Goal: Transaction & Acquisition: Book appointment/travel/reservation

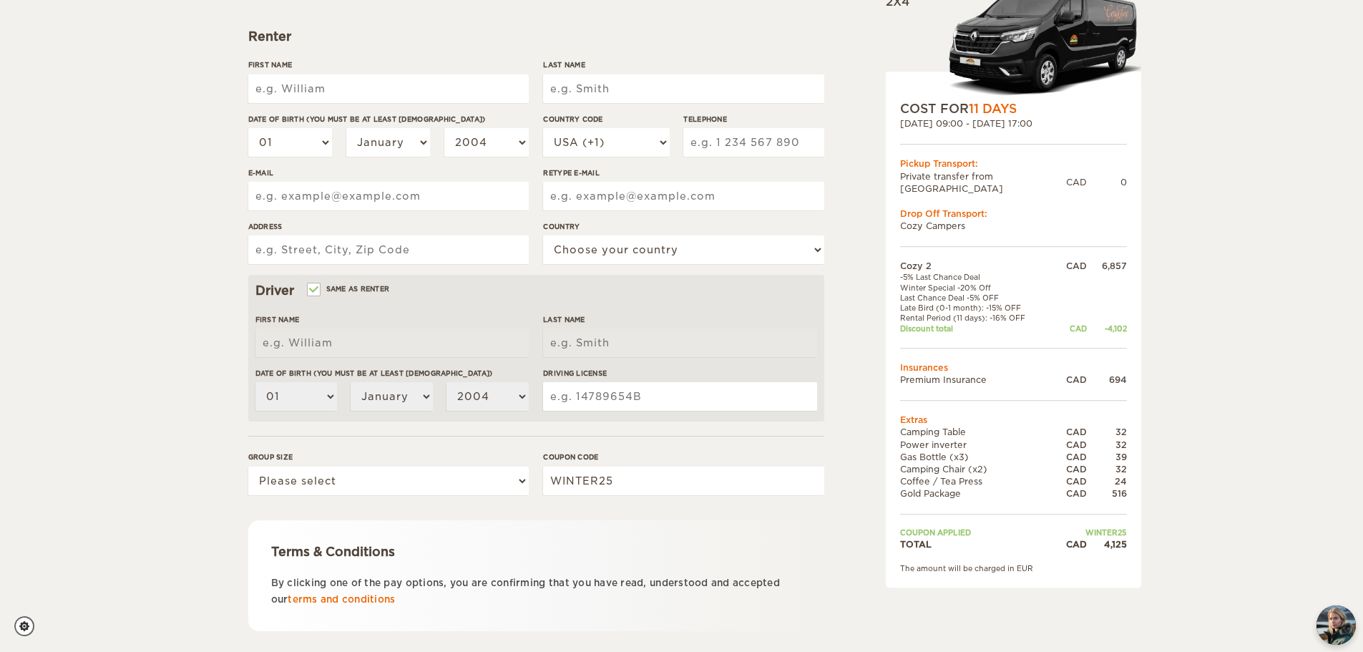
scroll to position [278, 0]
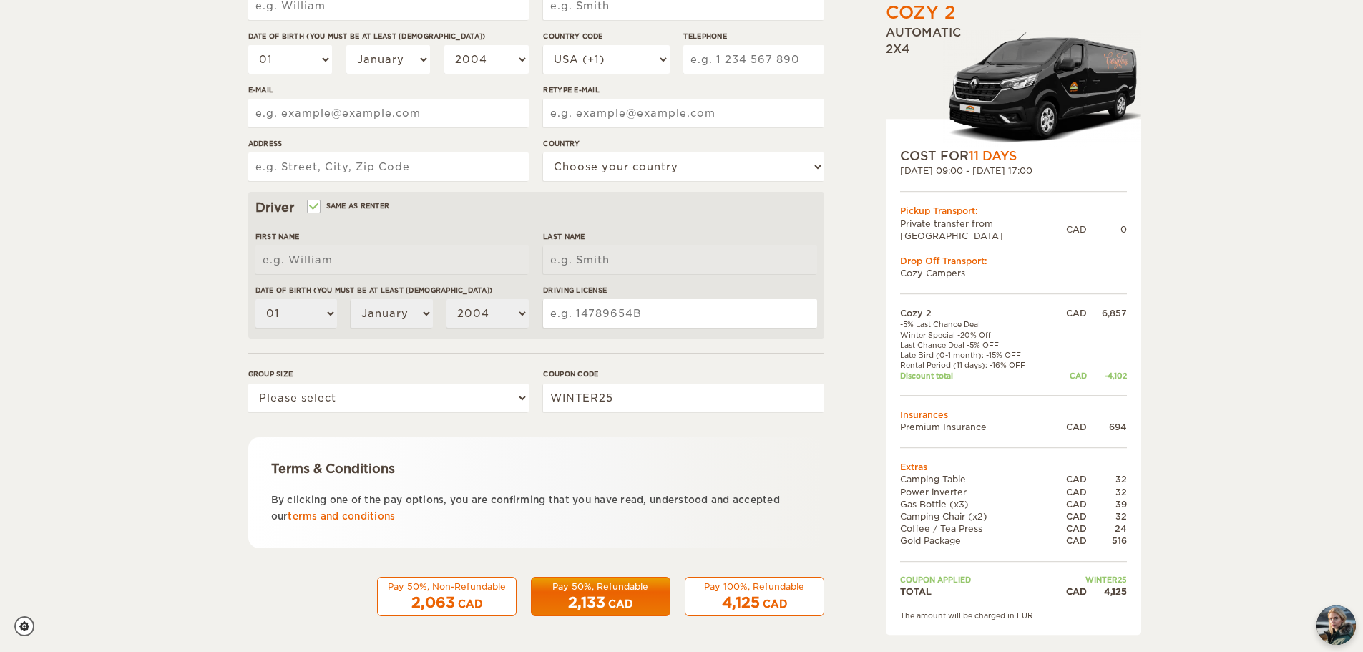
click at [606, 595] on div "2,133 CAD" at bounding box center [600, 602] width 121 height 21
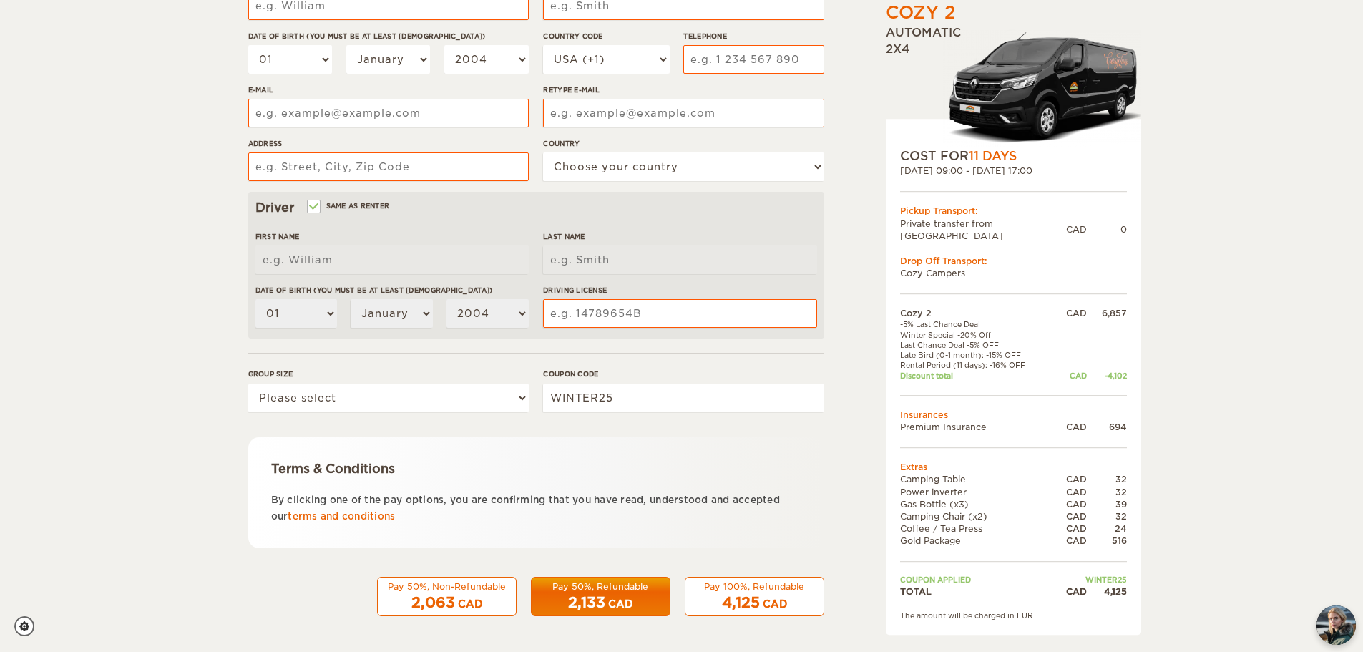
click at [475, 582] on div "Pay 50%, Non-Refundable" at bounding box center [446, 586] width 121 height 12
click at [434, 603] on span "2,063" at bounding box center [433, 602] width 44 height 17
click at [1170, 413] on div "Cozy 2 Expand Collapse Total 4,125 CAD Automatic 2x4 COST FOR 11 Days 07. Sep 2…" at bounding box center [681, 187] width 1363 height 930
click at [611, 603] on div "CAD" at bounding box center [620, 604] width 24 height 14
click at [743, 599] on span "4,125" at bounding box center [741, 602] width 38 height 17
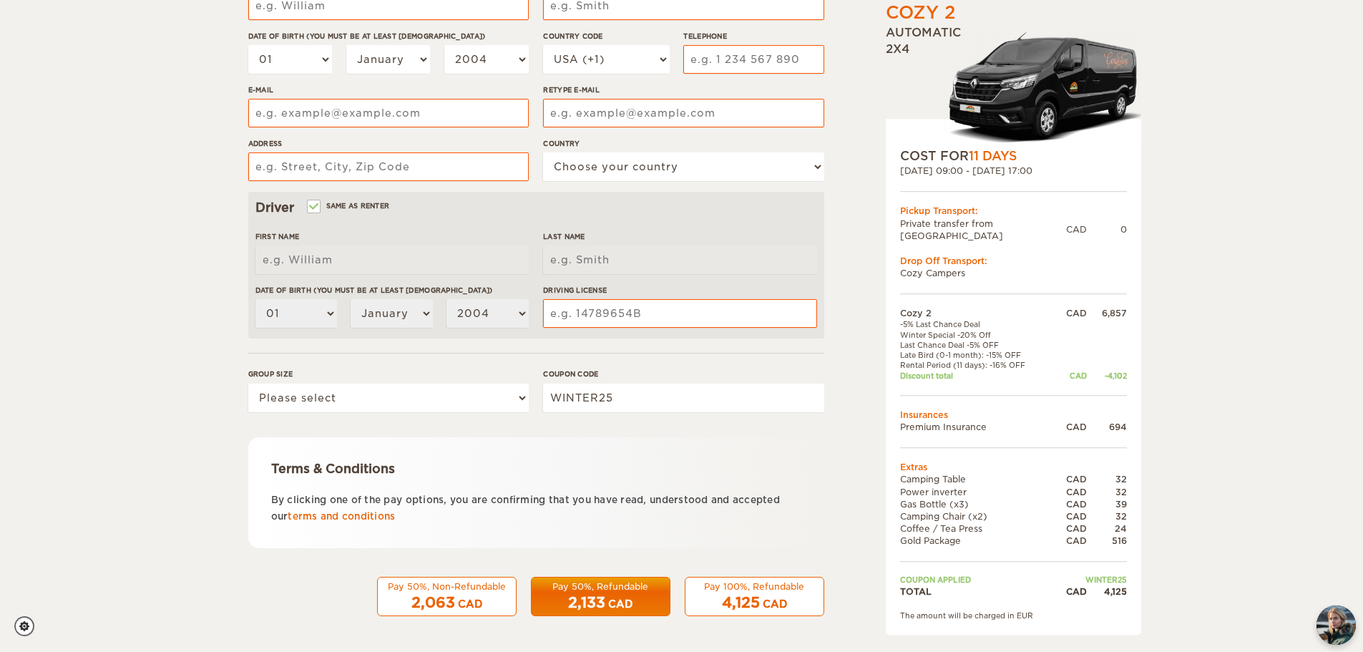
click at [637, 607] on div "2,133 CAD" at bounding box center [600, 602] width 121 height 21
click at [495, 607] on div "2,063 CAD" at bounding box center [446, 602] width 121 height 21
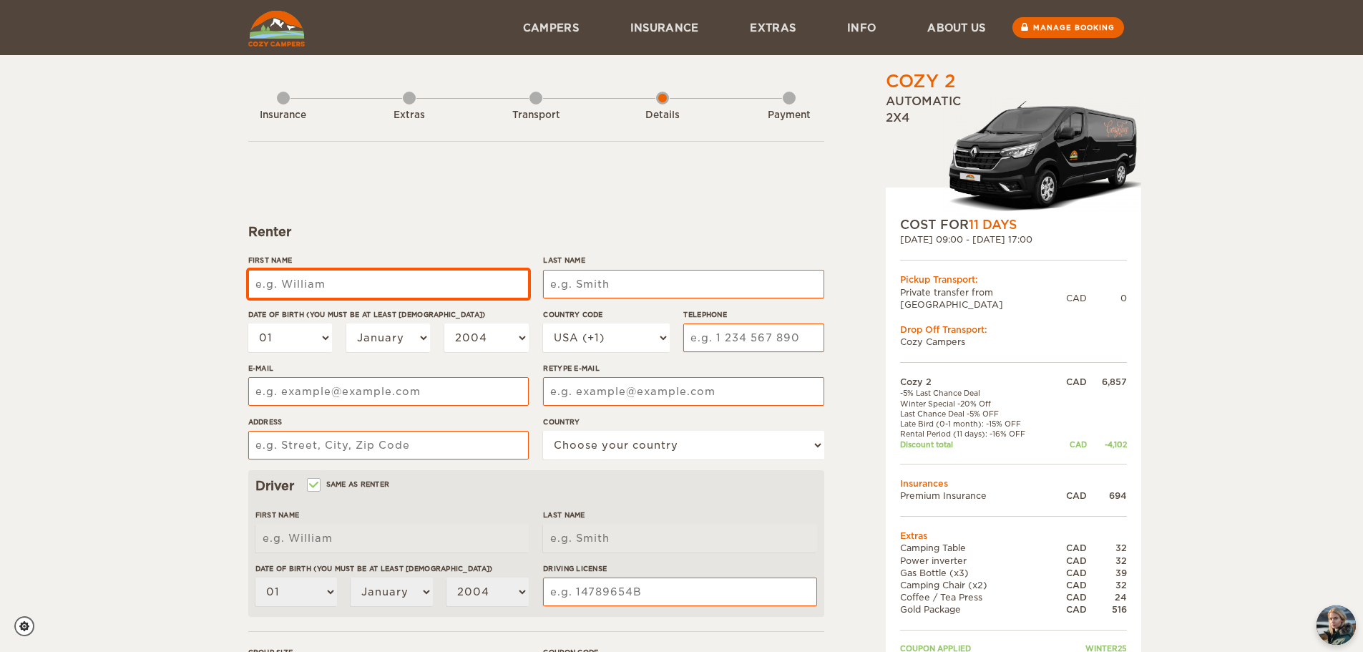
scroll to position [215, 0]
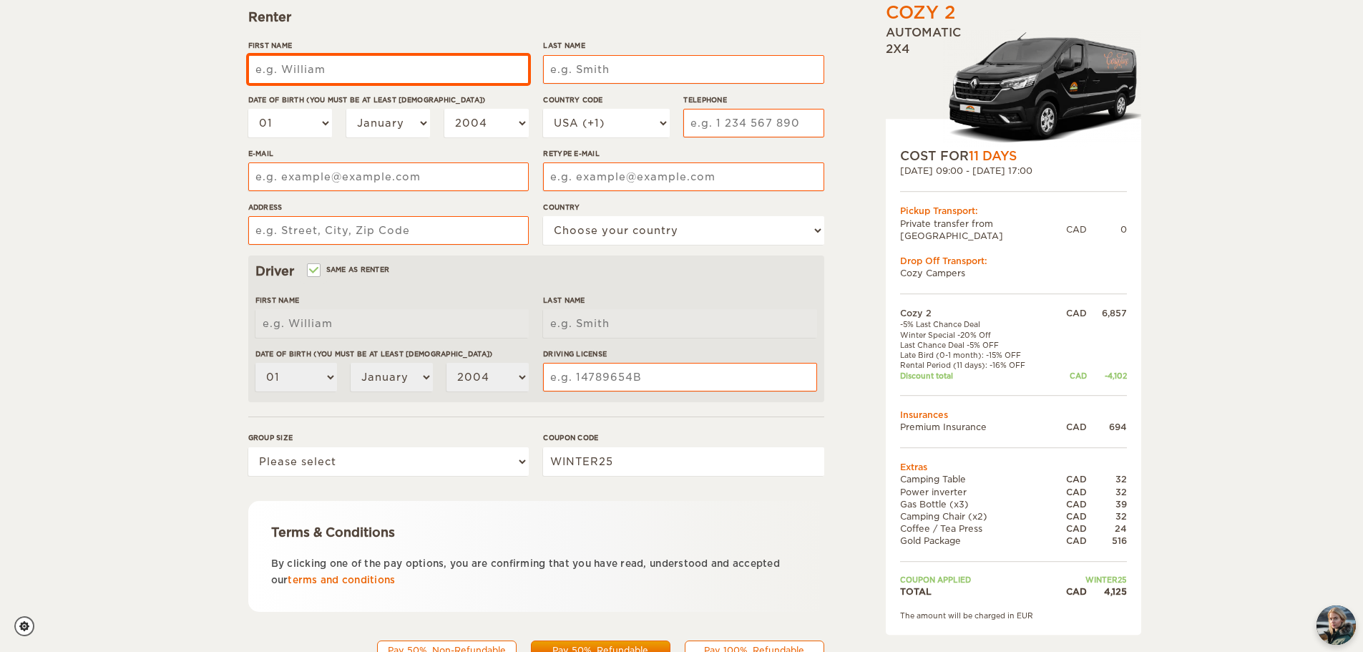
click at [306, 64] on input "First Name" at bounding box center [388, 69] width 280 height 29
type input "Vincent"
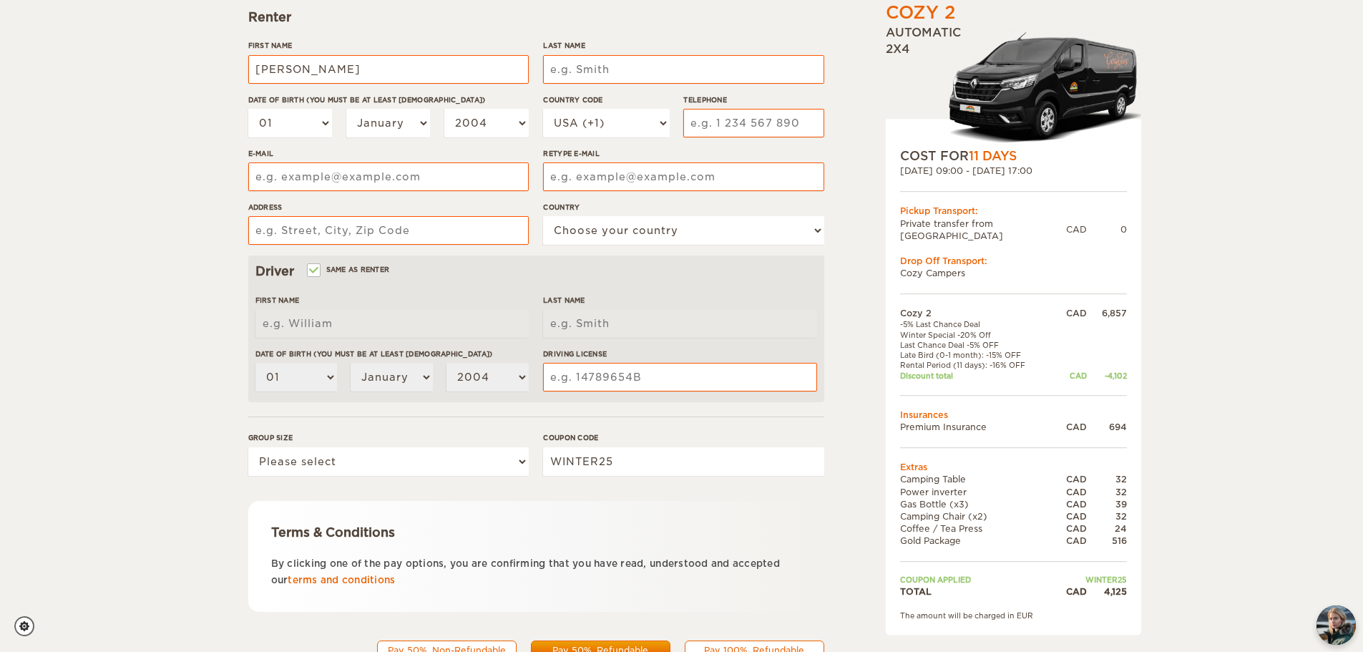
type input "Guitard"
type input "5146647328"
type input "vincentguitard27@gmail.com"
type input "637 rue de Pompadour"
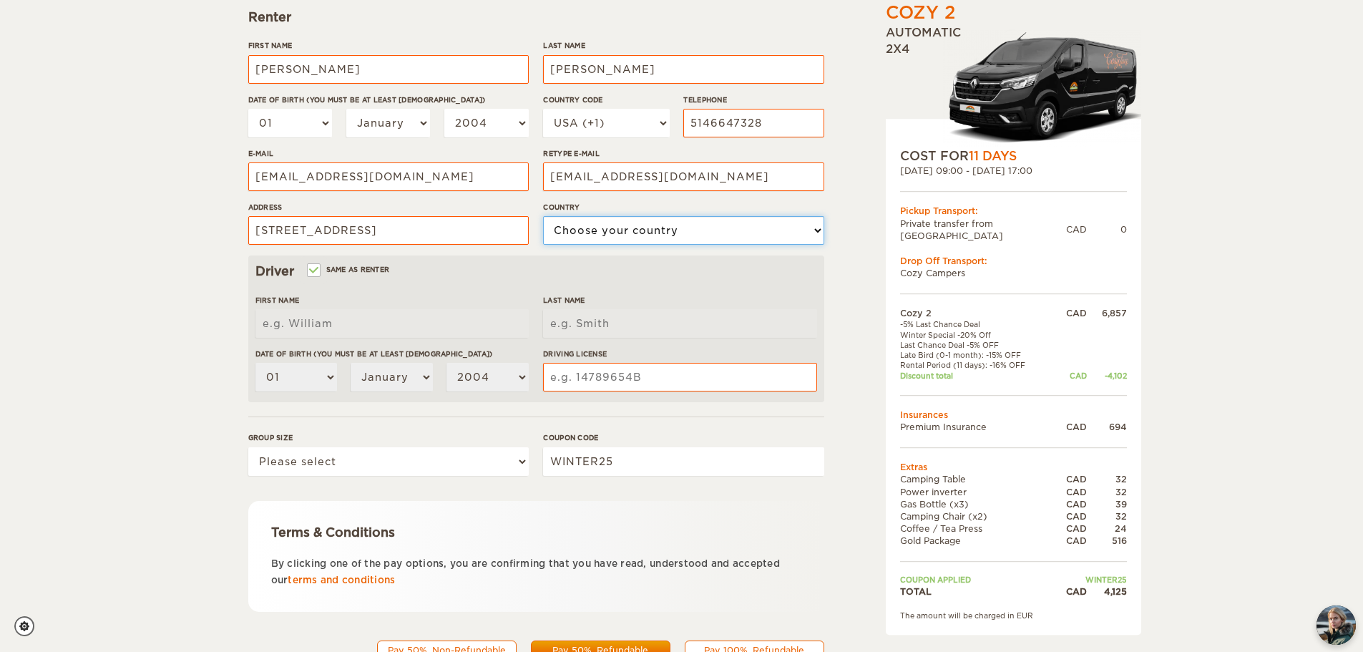
select select "38"
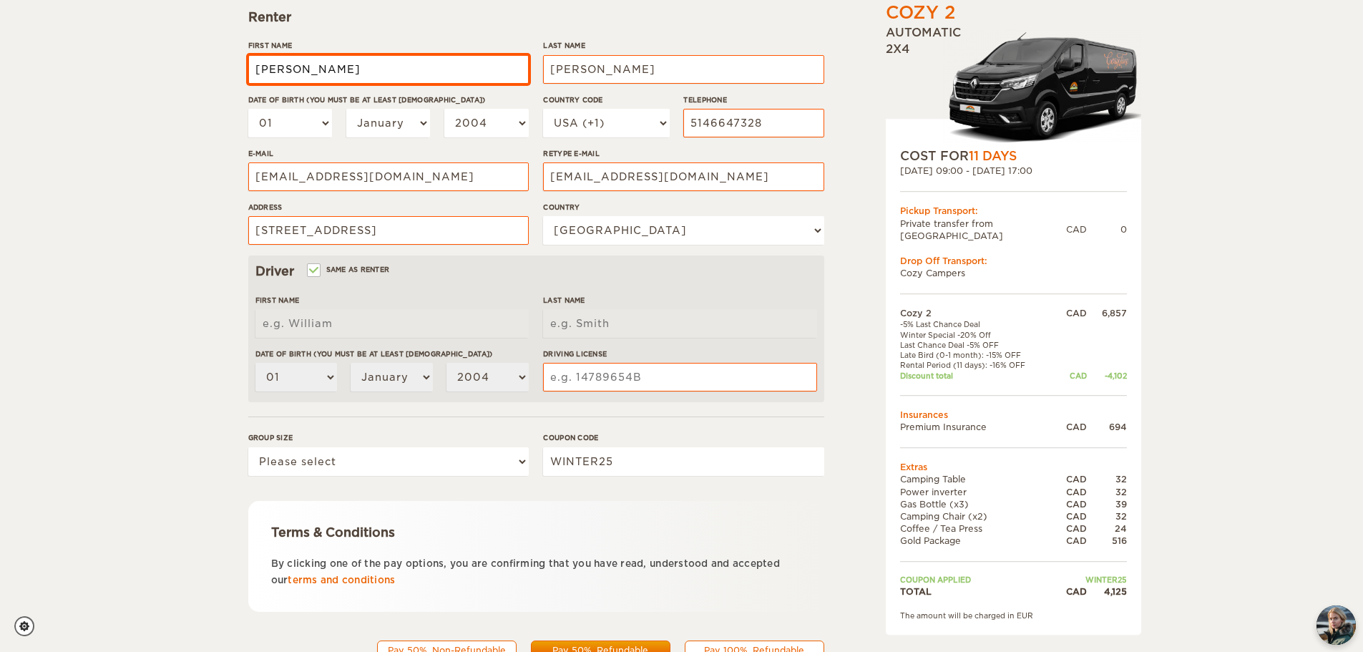
type input "Vincent"
type input "Guitard"
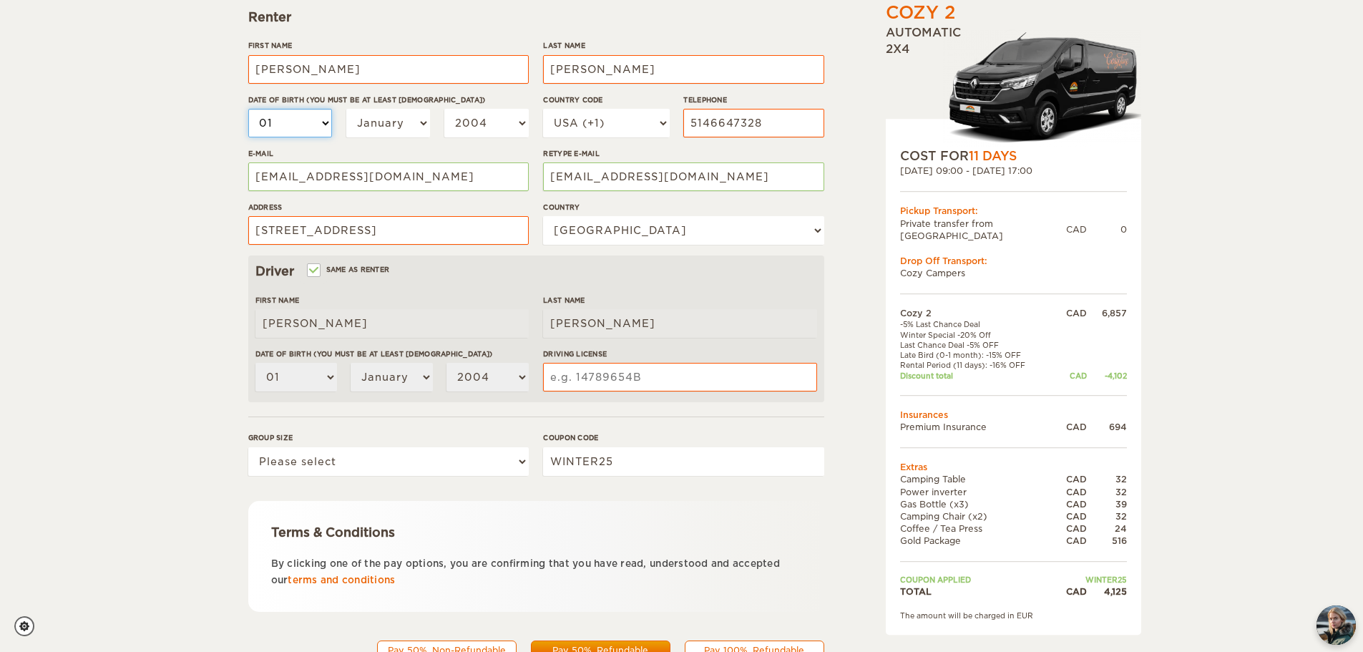
click at [315, 113] on select "01 02 03 04 05 06 07 08 09 10 11 12 13 14 15 16 17 18 19 20 21 22 23 24 25 26 2…" at bounding box center [290, 123] width 84 height 29
select select "27"
click at [248, 109] on select "01 02 03 04 05 06 07 08 09 10 11 12 13 14 15 16 17 18 19 20 21 22 23 24 25 26 2…" at bounding box center [290, 123] width 84 height 29
select select "27"
click at [404, 122] on select "January February March April May June July August September October November De…" at bounding box center [388, 123] width 84 height 29
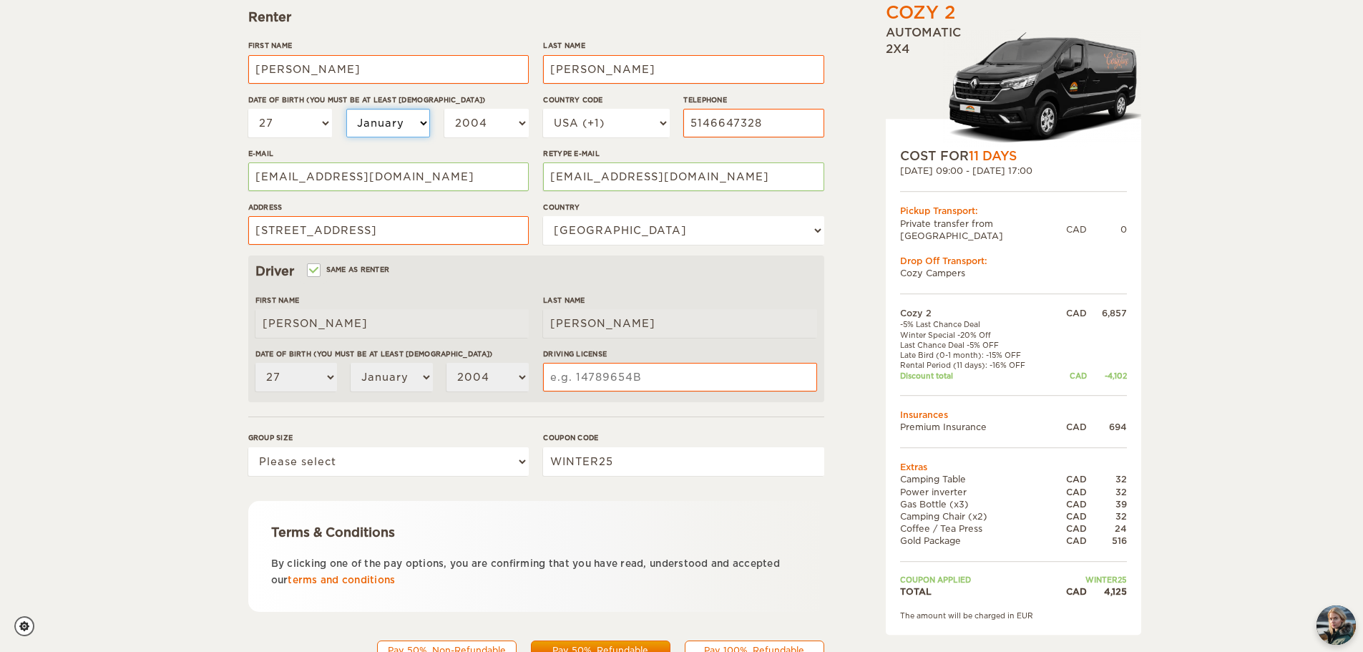
select select "03"
click at [346, 109] on select "January February March April May June July August September October November De…" at bounding box center [388, 123] width 84 height 29
select select "03"
click at [481, 113] on select "2004 2003 2002 2001 2000 1999 1998 1997 1996 1995 1994 1993 1992 1991 1990 1989…" at bounding box center [486, 123] width 84 height 29
select select "2001"
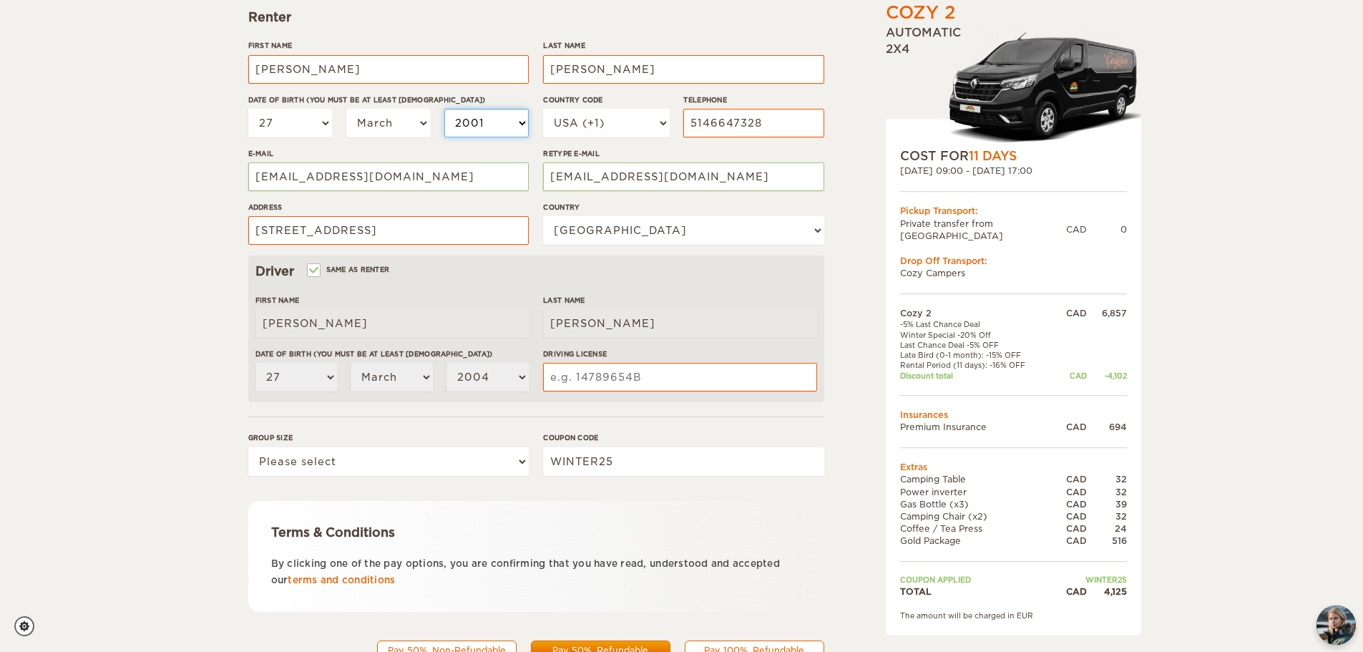
click at [444, 109] on select "2004 2003 2002 2001 2000 1999 1998 1997 1996 1995 1994 1993 1992 1991 1990 1989…" at bounding box center [486, 123] width 84 height 29
select select "2001"
click at [479, 119] on select "2004 2003 2002 2001 2000 1999 1998 1997 1996 1995 1994 1993 1992 1991 1990 1989…" at bounding box center [486, 123] width 84 height 29
click at [479, 112] on select "2004 2003 2002 2001 2000 1999 1998 1997 1996 1995 1994 1993 1992 1991 1990 1989…" at bounding box center [486, 123] width 84 height 29
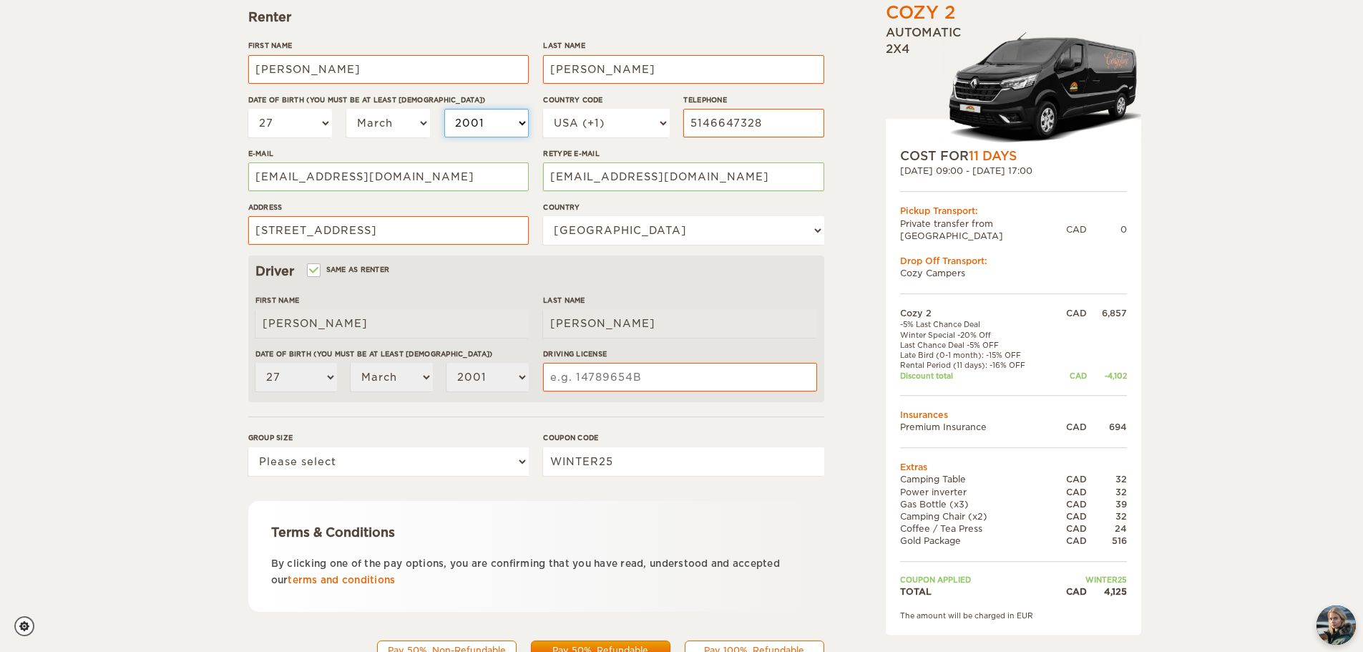
select select "2000"
click at [444, 109] on select "2004 2003 2002 2001 2000 1999 1998 1997 1996 1995 1994 1993 1992 1991 1990 1989…" at bounding box center [486, 123] width 84 height 29
select select "2000"
click at [640, 122] on select "USA (+1) UK (+44) Germany (+49) Algeria (+213) Andorra (+376) Angola (+244) Ang…" at bounding box center [606, 123] width 126 height 29
select select "1"
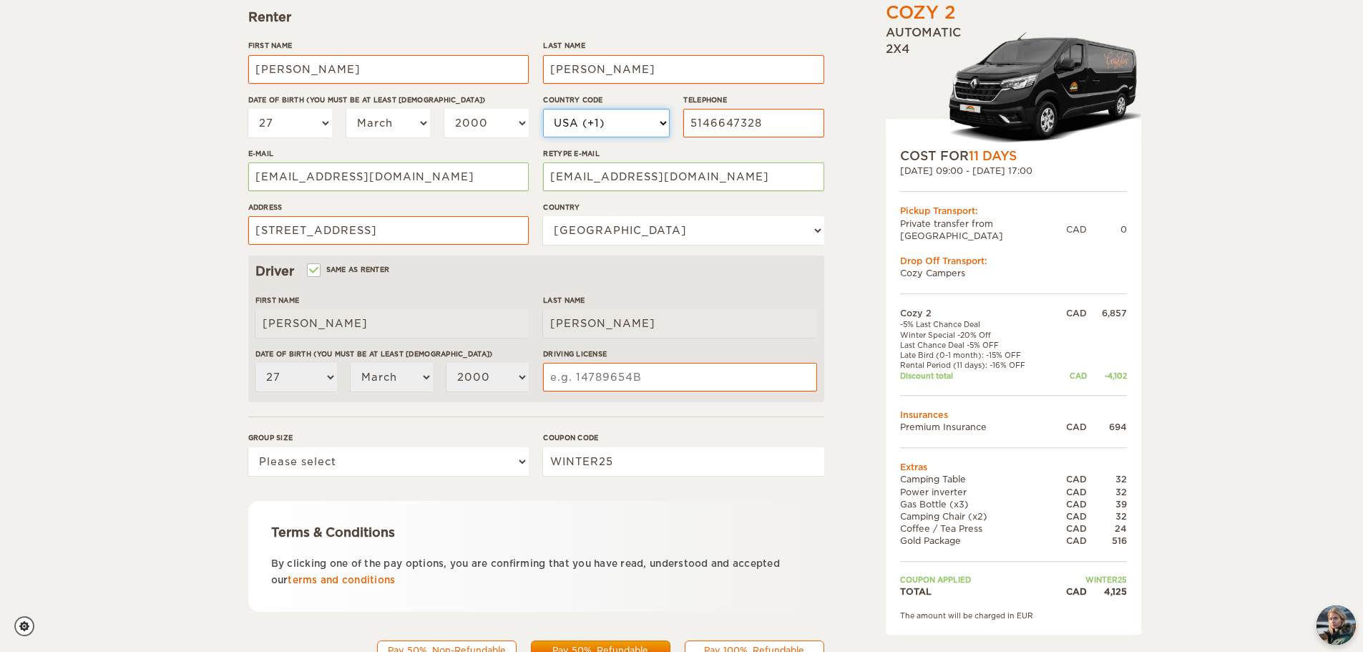
click at [543, 109] on select "USA (+1) UK (+44) Germany (+49) Algeria (+213) Andorra (+376) Angola (+244) Ang…" at bounding box center [606, 123] width 126 height 29
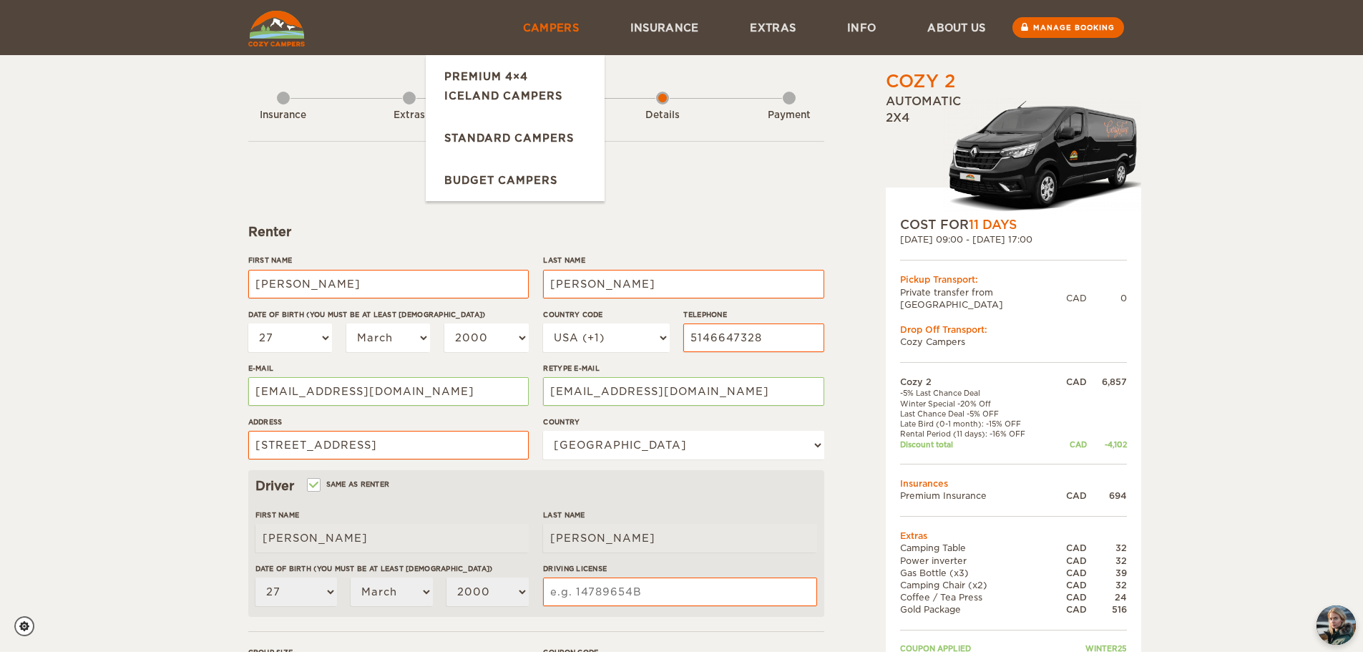
click at [547, 31] on link "Campers" at bounding box center [550, 27] width 107 height 55
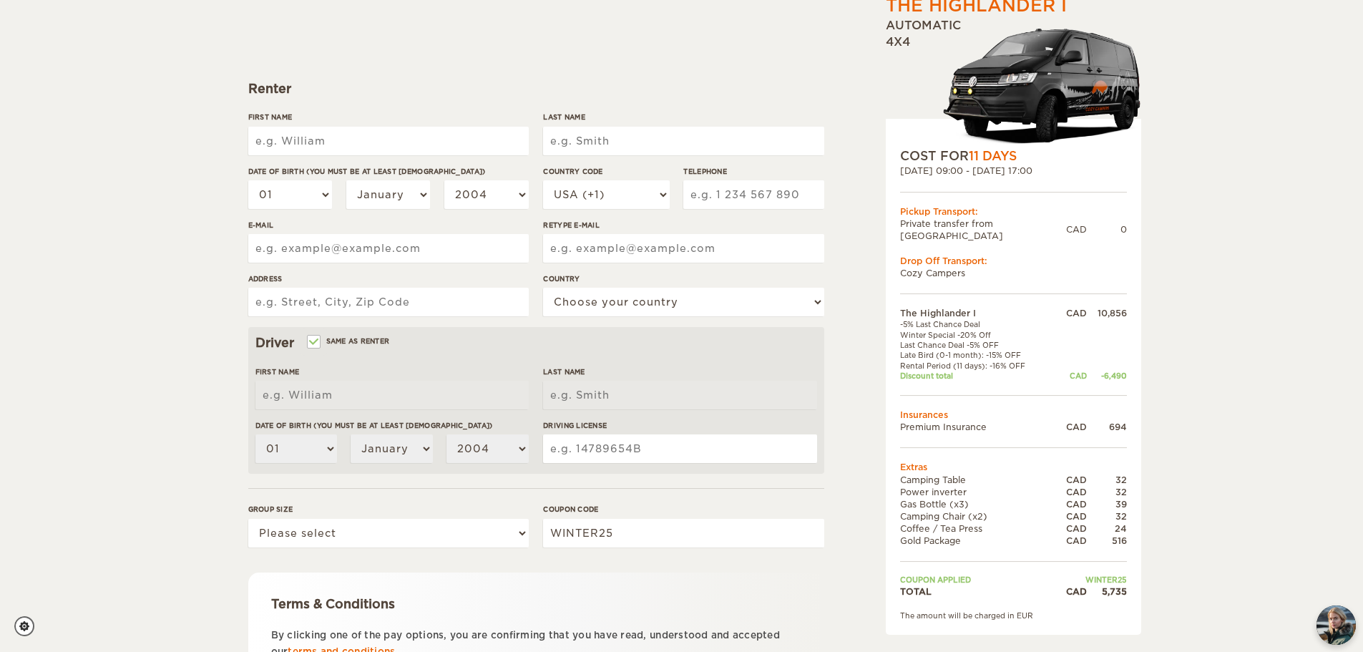
scroll to position [72, 0]
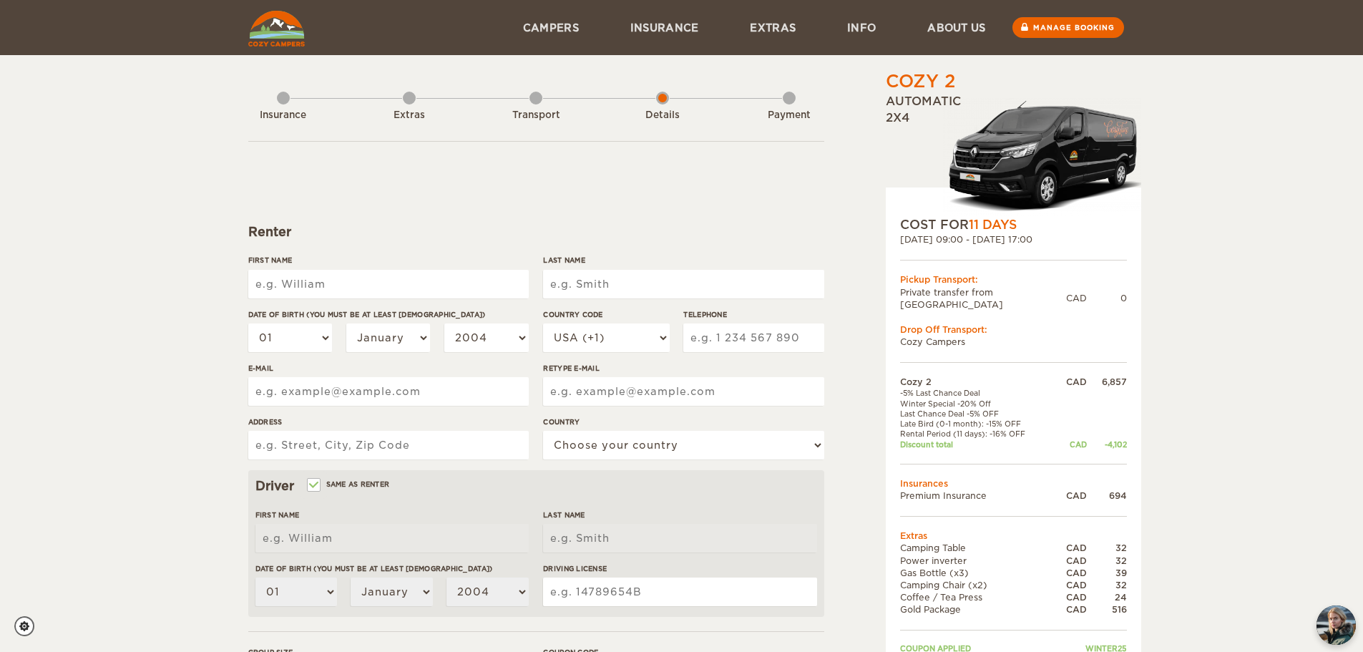
click at [338, 298] on div "First Name" at bounding box center [388, 282] width 280 height 54
click at [337, 277] on input "First Name" at bounding box center [388, 284] width 280 height 29
type input "[PERSON_NAME]"
type input "Guitard"
type input "5146647328"
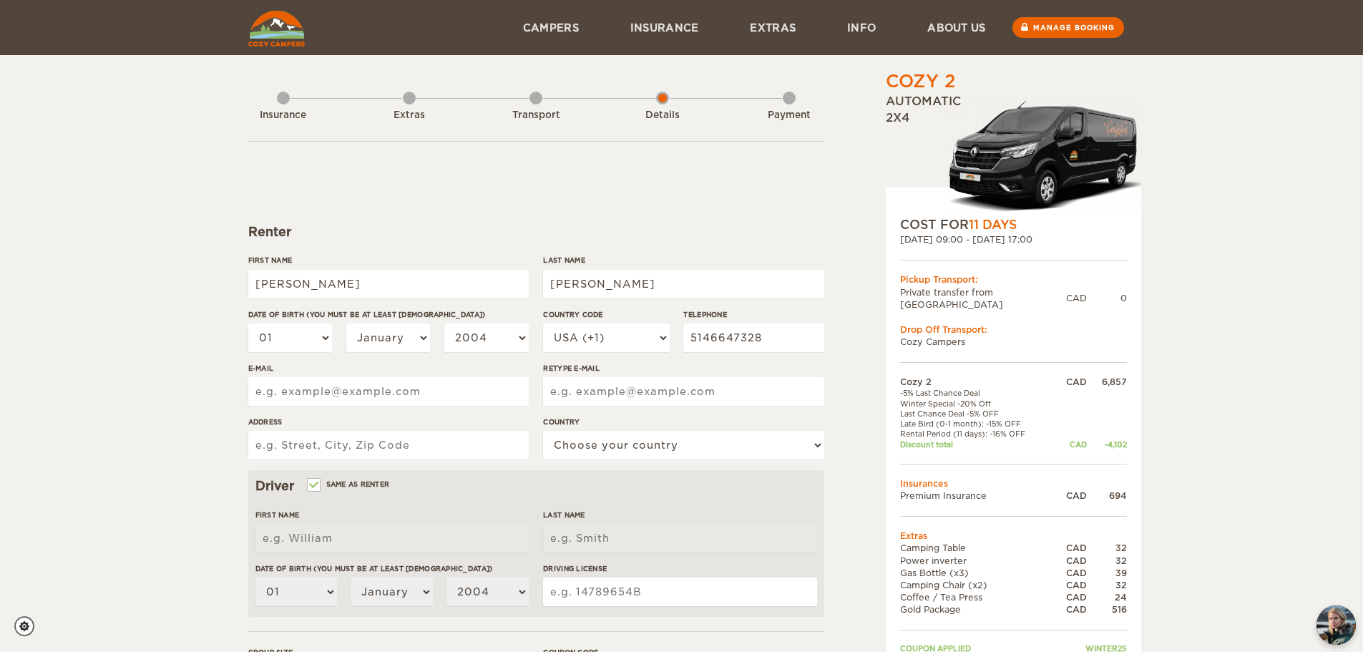
type input "vincentguitard27@gmail.com"
type input "637 rue de Pompadour"
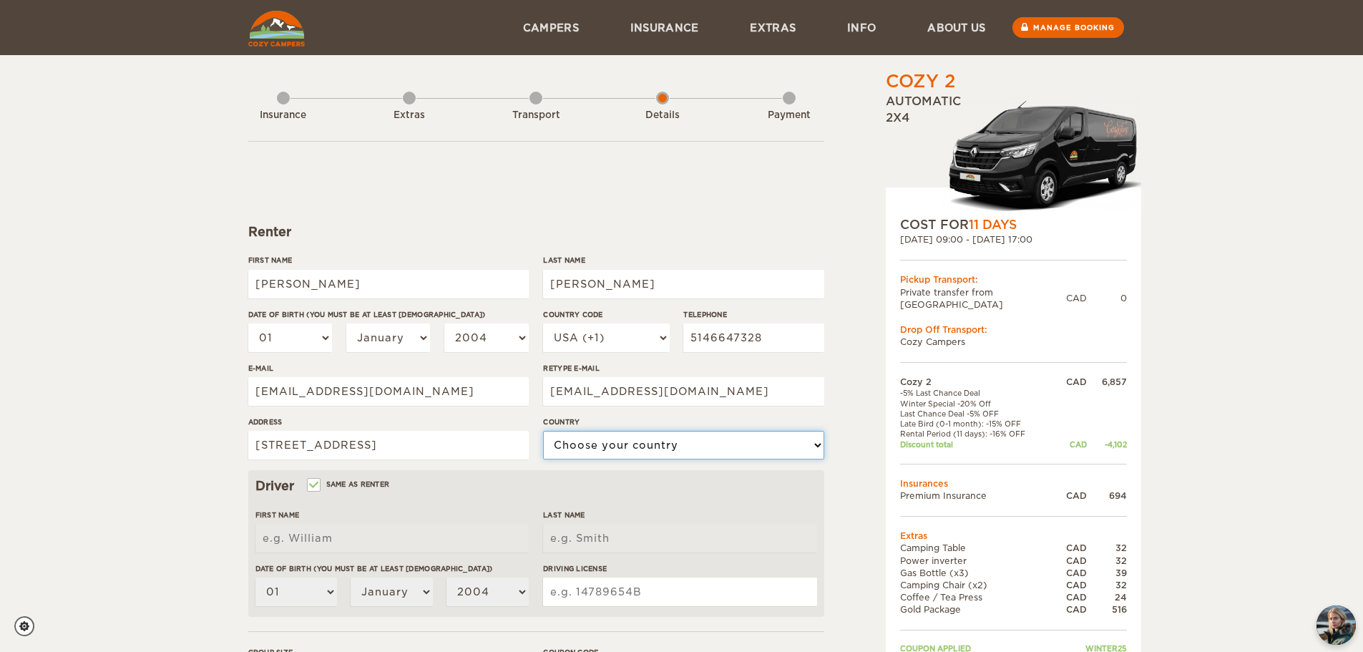
select select "38"
type input "Vincent"
type input "Guitard"
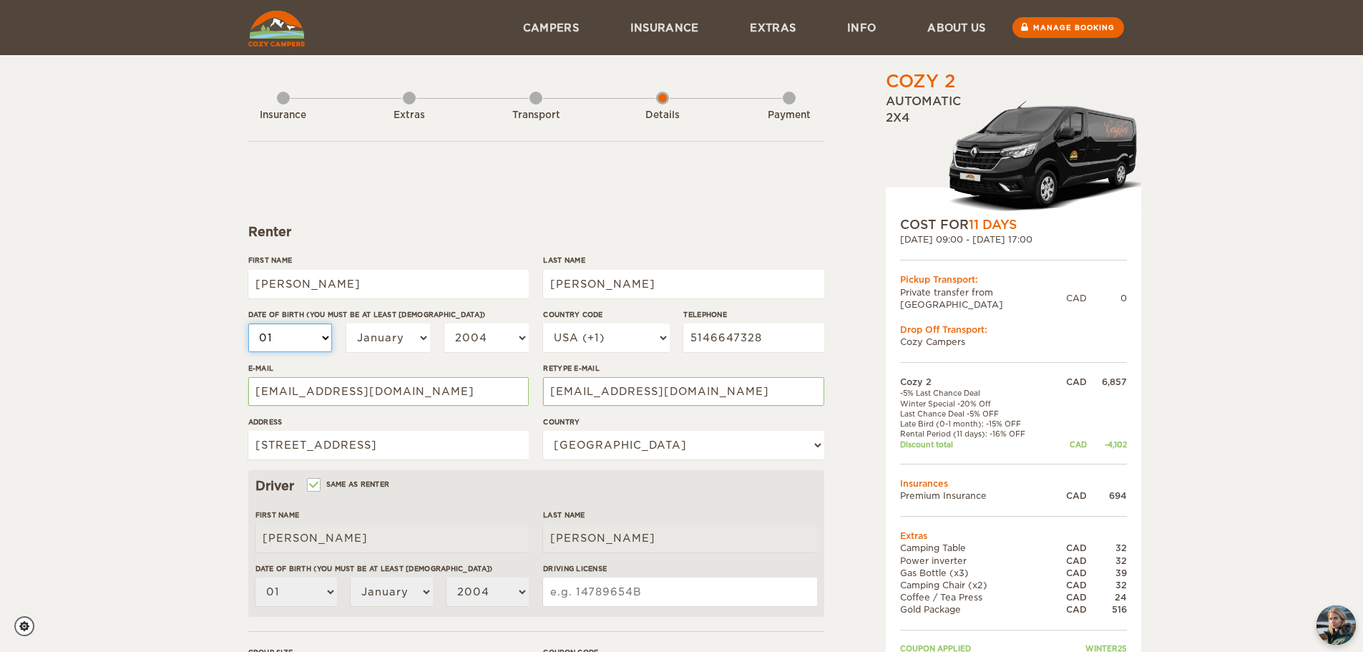
click at [293, 331] on select "01 02 03 04 05 06 07 08 09 10 11 12 13 14 15 16 17 18 19 20 21 22 23 24 25 26 2…" at bounding box center [290, 337] width 84 height 29
select select "27"
click at [248, 323] on select "01 02 03 04 05 06 07 08 09 10 11 12 13 14 15 16 17 18 19 20 21 22 23 24 25 26 2…" at bounding box center [290, 337] width 84 height 29
select select "27"
click at [383, 339] on select "January February March April May June July August September October November De…" at bounding box center [388, 337] width 84 height 29
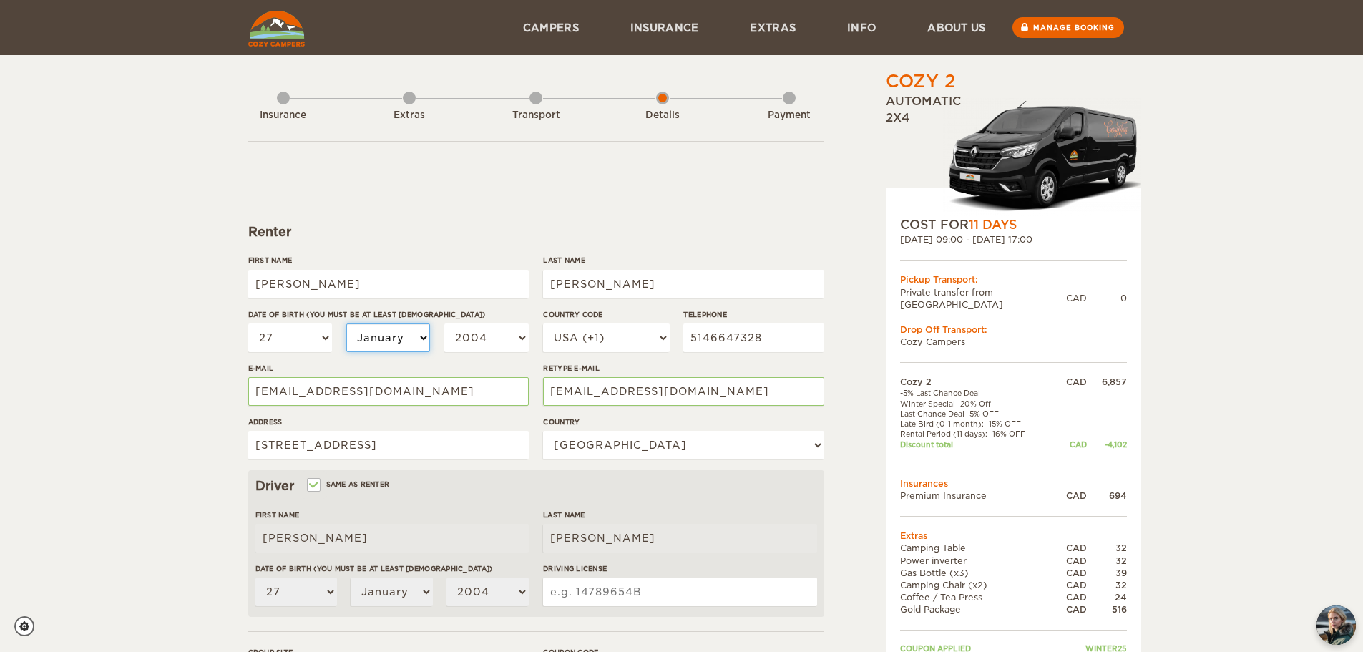
select select "03"
click at [346, 323] on select "January February March April May June July August September October November De…" at bounding box center [388, 337] width 84 height 29
select select "03"
click at [459, 334] on select "2004 2003 2002 2001 2000 1999 1998 1997 1996 1995 1994 1993 1992 1991 1990 1989…" at bounding box center [486, 337] width 84 height 29
select select "2000"
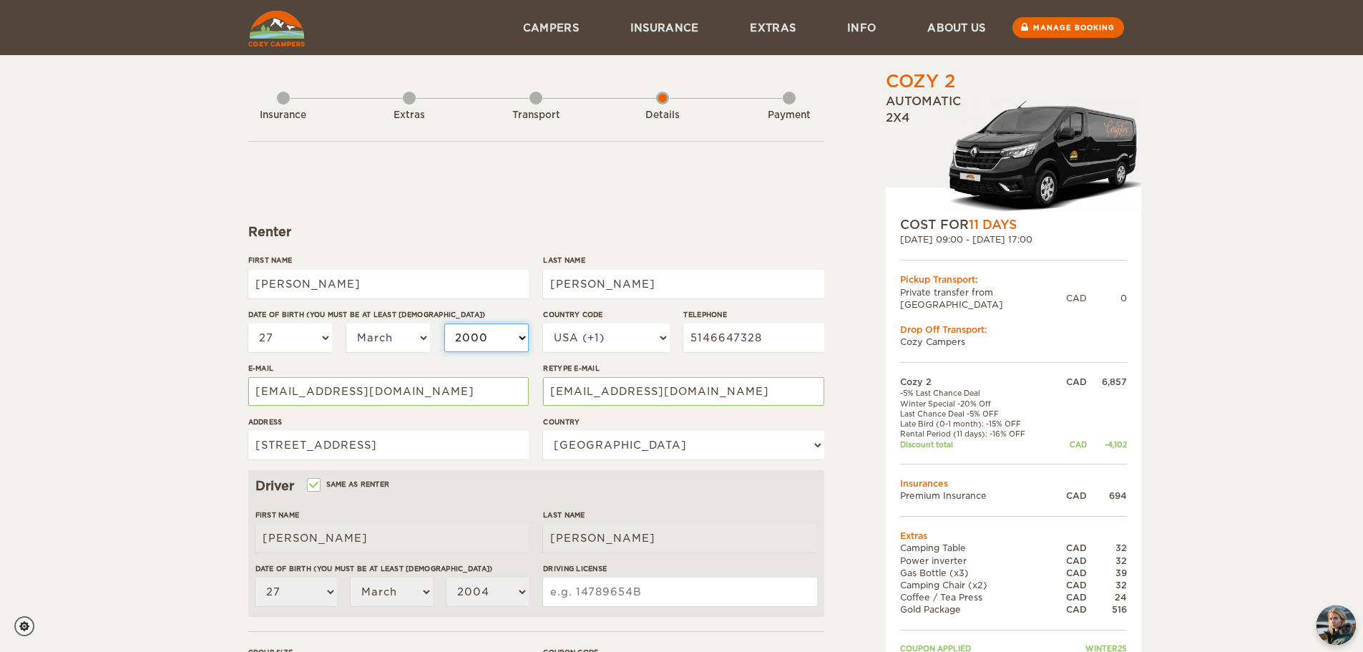
click at [444, 323] on select "2004 2003 2002 2001 2000 1999 1998 1997 1996 1995 1994 1993 1992 1991 1990 1989…" at bounding box center [486, 337] width 84 height 29
select select "2000"
click at [596, 342] on select "USA (+1) UK (+44) Germany (+49) Algeria (+213) Andorra (+376) Angola (+244) Ang…" at bounding box center [606, 337] width 126 height 29
select select "1"
click at [543, 323] on select "USA (+1) UK (+44) Germany (+49) Algeria (+213) Andorra (+376) Angola (+244) Ang…" at bounding box center [606, 337] width 126 height 29
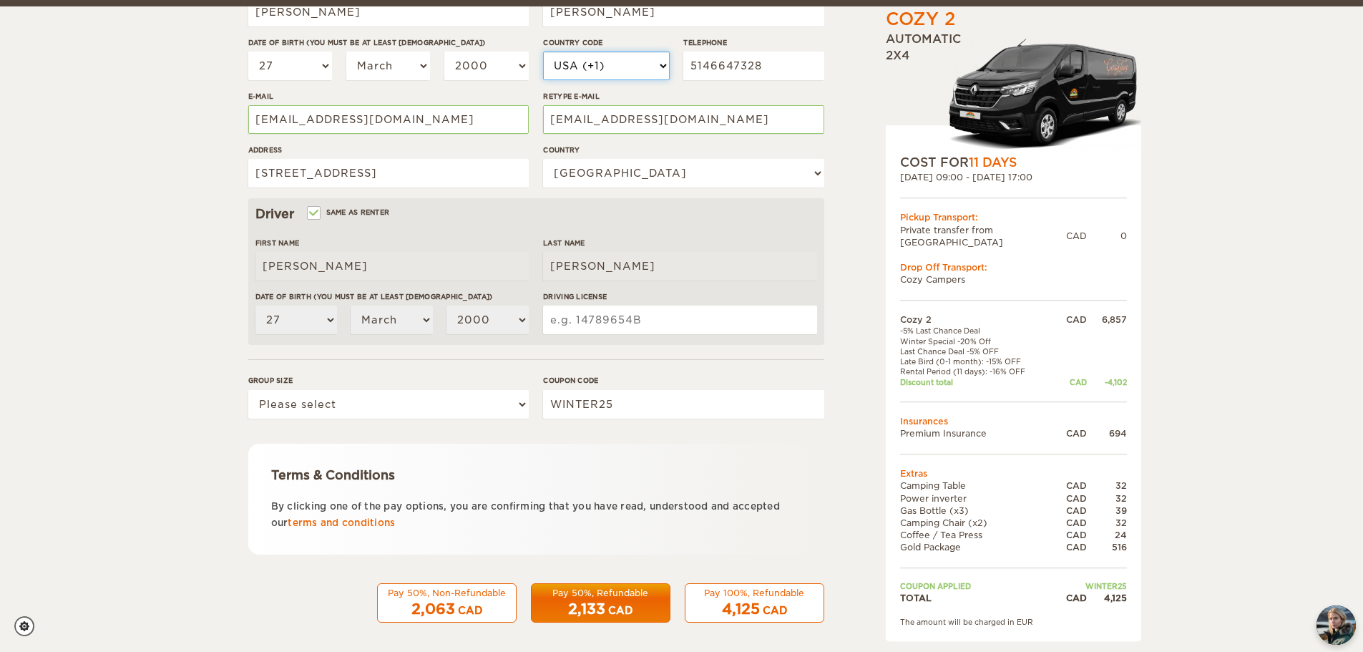
scroll to position [278, 0]
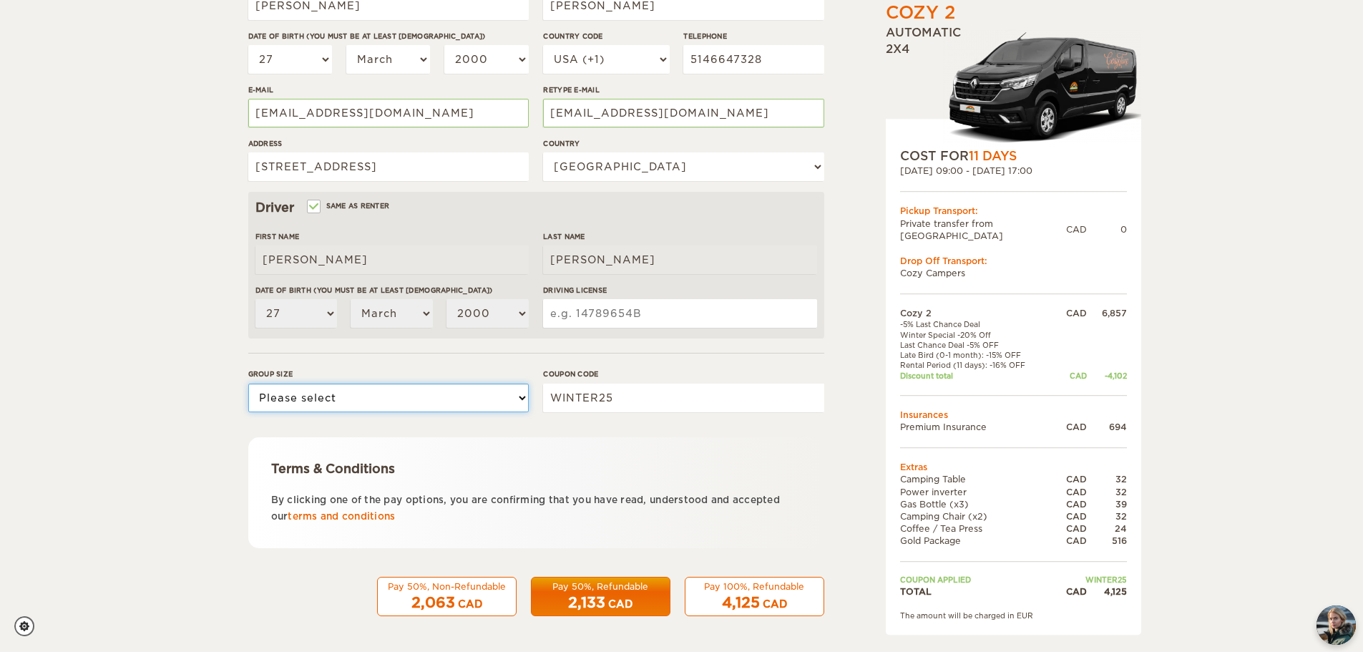
click at [405, 396] on select "Please select 1 2" at bounding box center [388, 397] width 280 height 29
select select "2"
click at [248, 383] on select "Please select 1 2" at bounding box center [388, 397] width 280 height 29
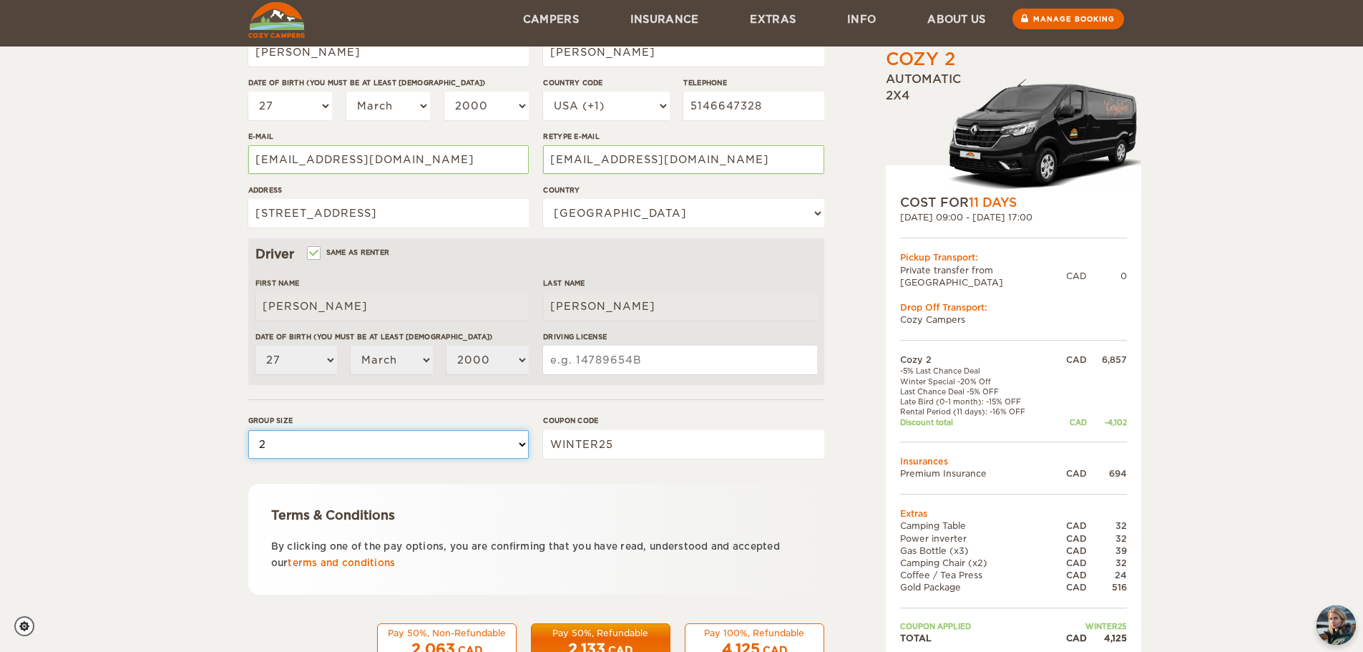
scroll to position [207, 0]
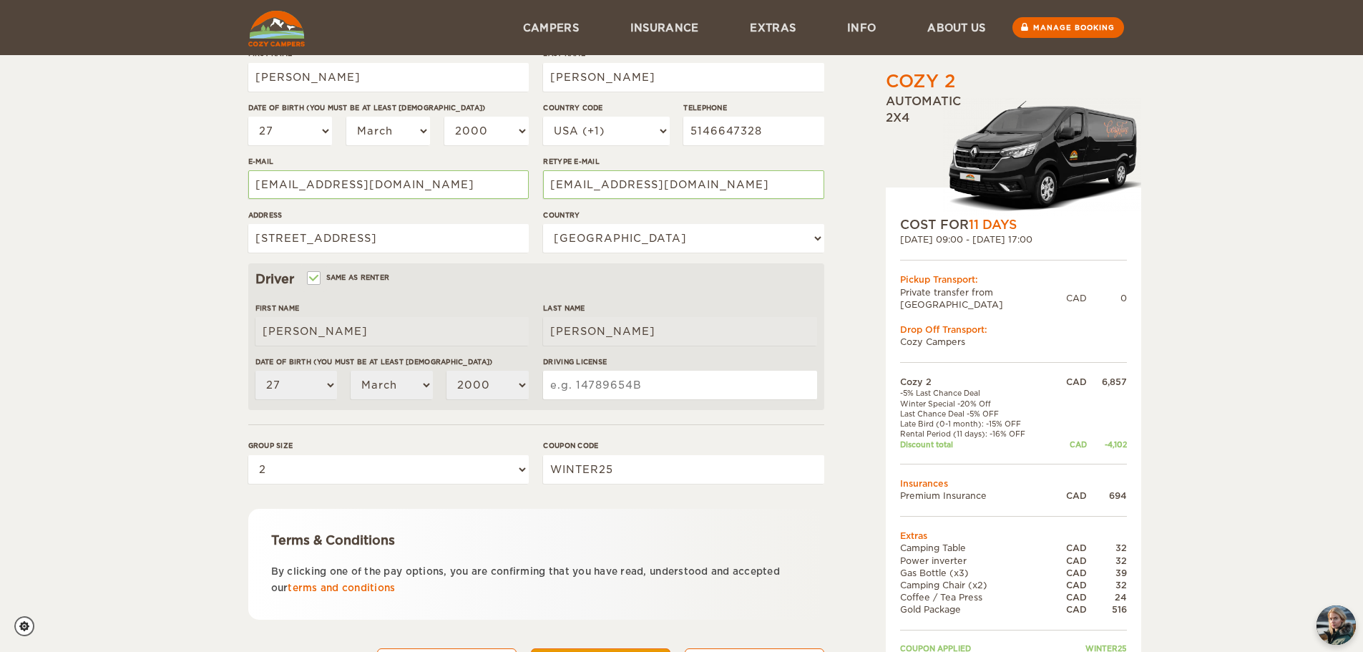
click at [574, 388] on input "Driving License" at bounding box center [679, 385] width 273 height 29
type input "GUIV00032718"
click at [481, 478] on select "Please select 1 2" at bounding box center [388, 469] width 280 height 29
click at [574, 484] on div "Coupon code WINTER25" at bounding box center [683, 467] width 280 height 54
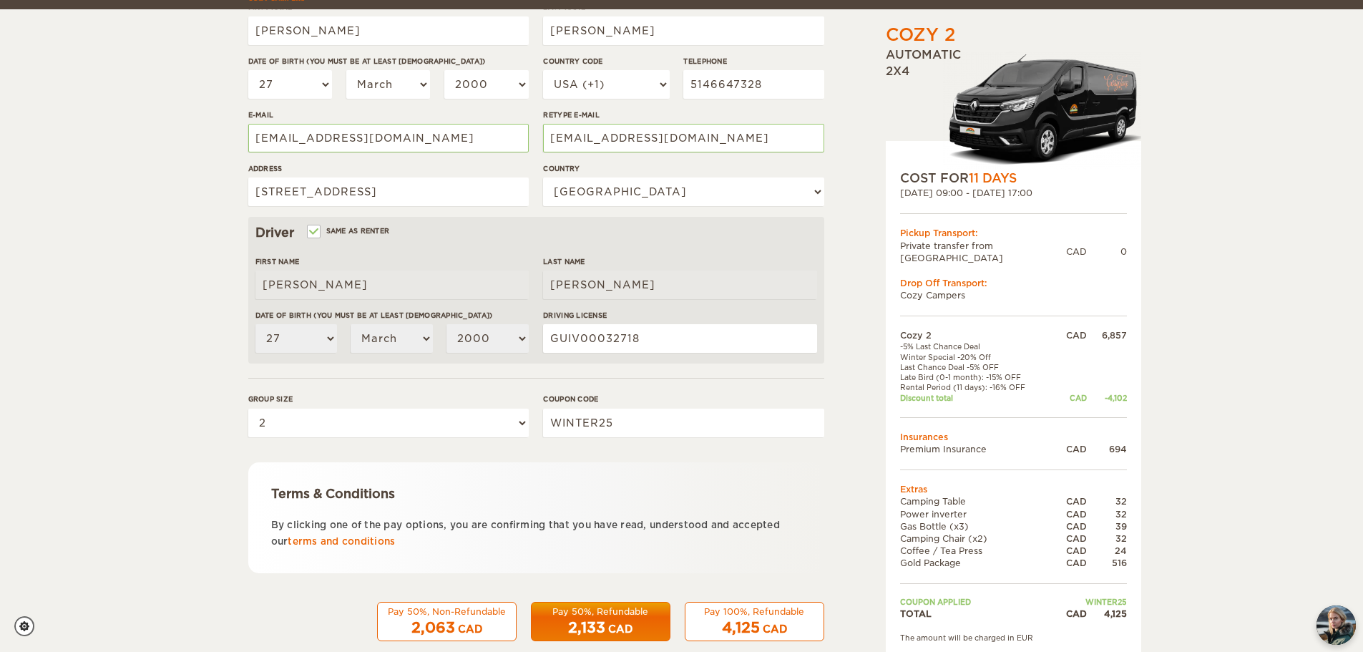
scroll to position [278, 0]
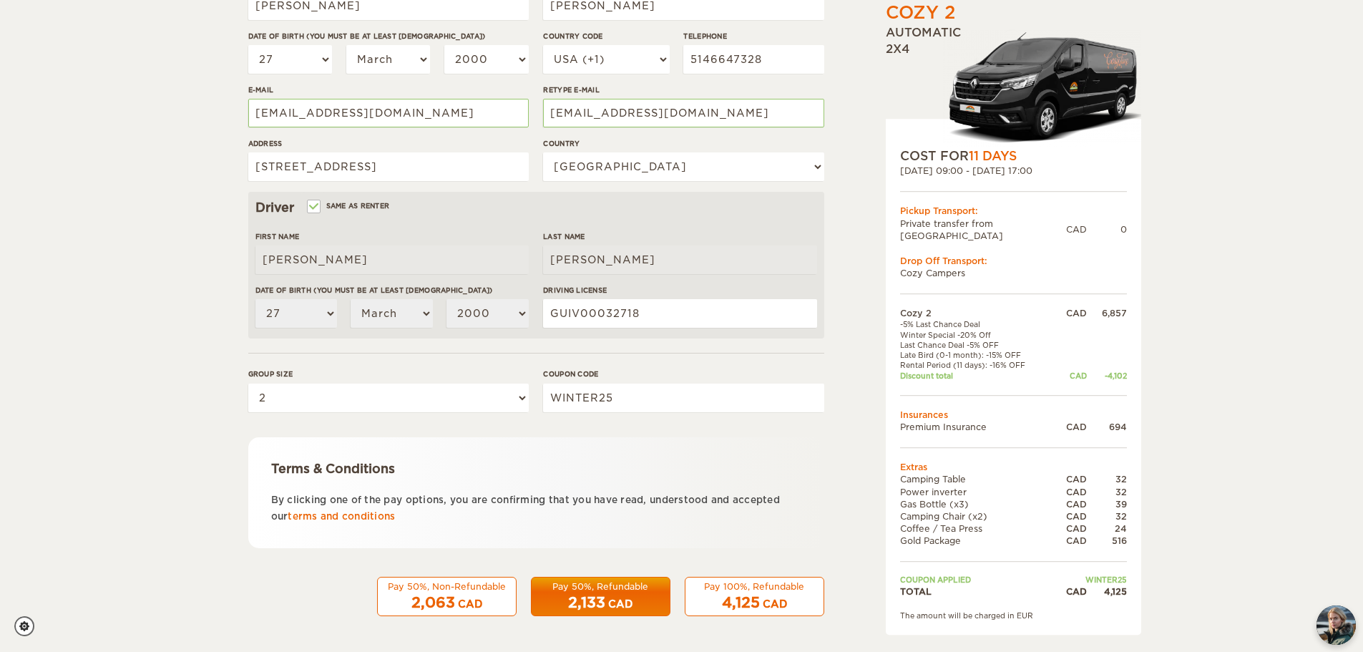
click at [775, 610] on div "CAD" at bounding box center [775, 604] width 24 height 14
click at [712, 594] on div "4,125 CAD" at bounding box center [754, 602] width 121 height 21
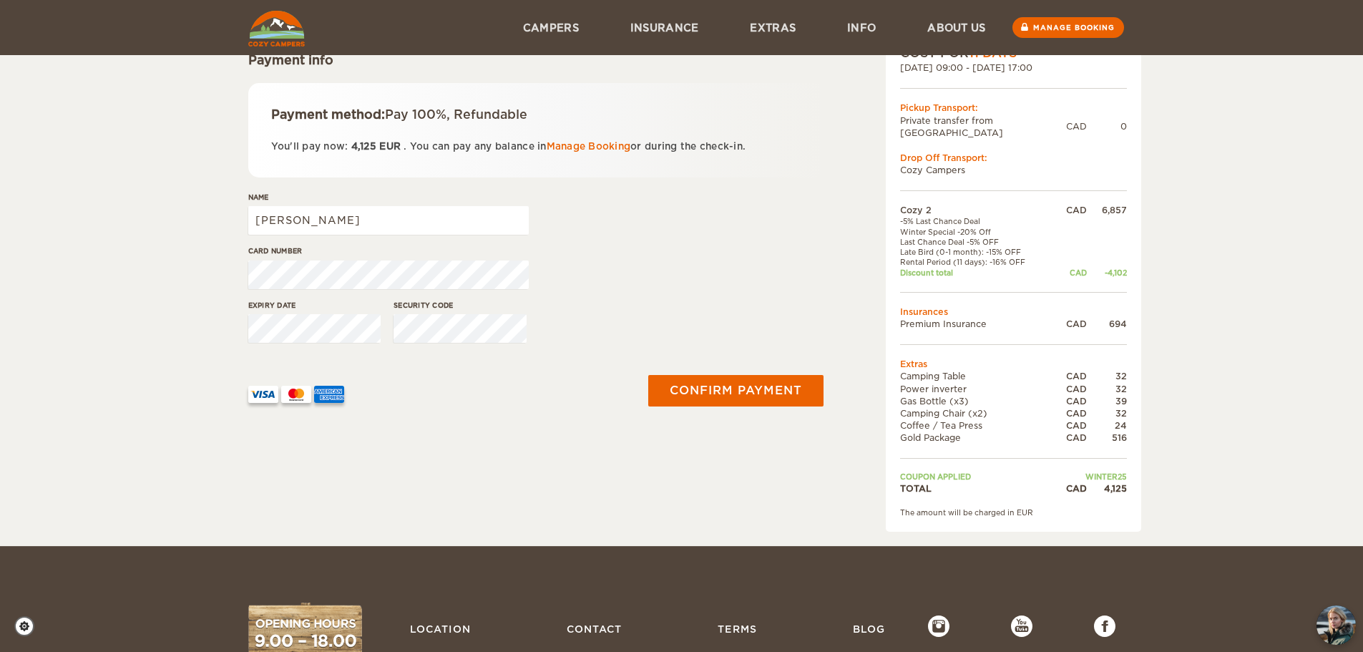
scroll to position [143, 0]
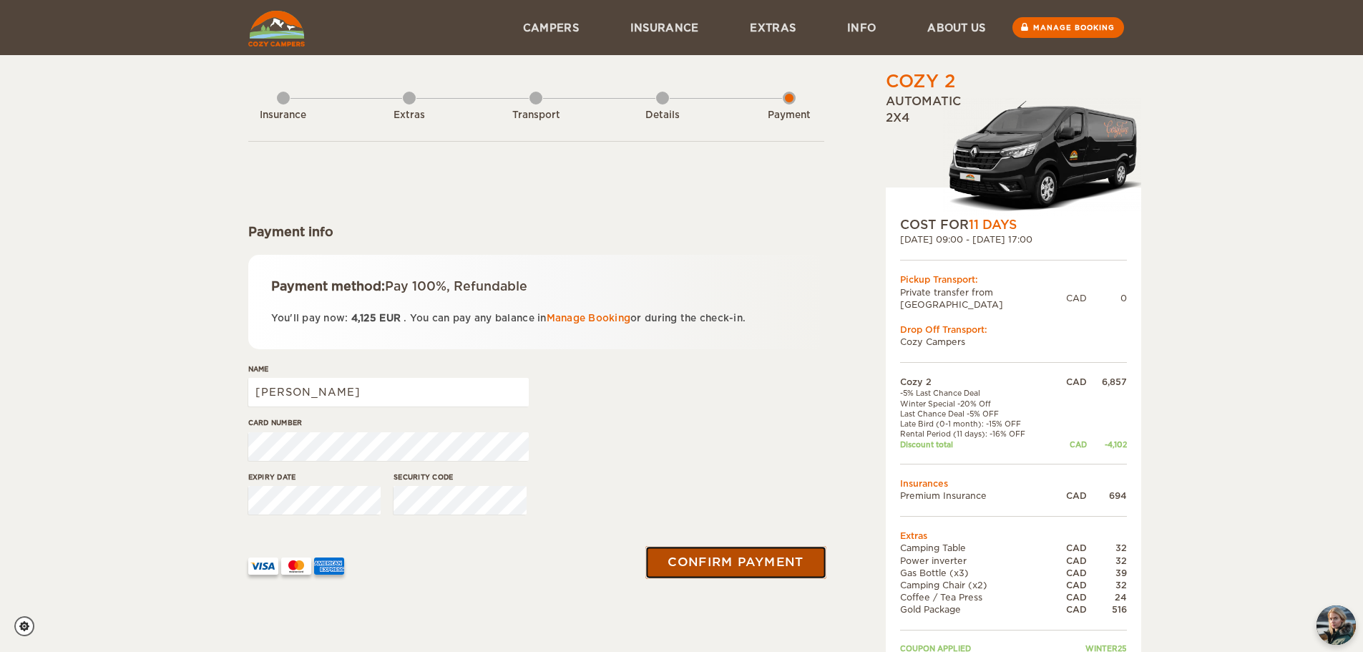
click at [743, 562] on button "Confirm payment" at bounding box center [736, 562] width 180 height 32
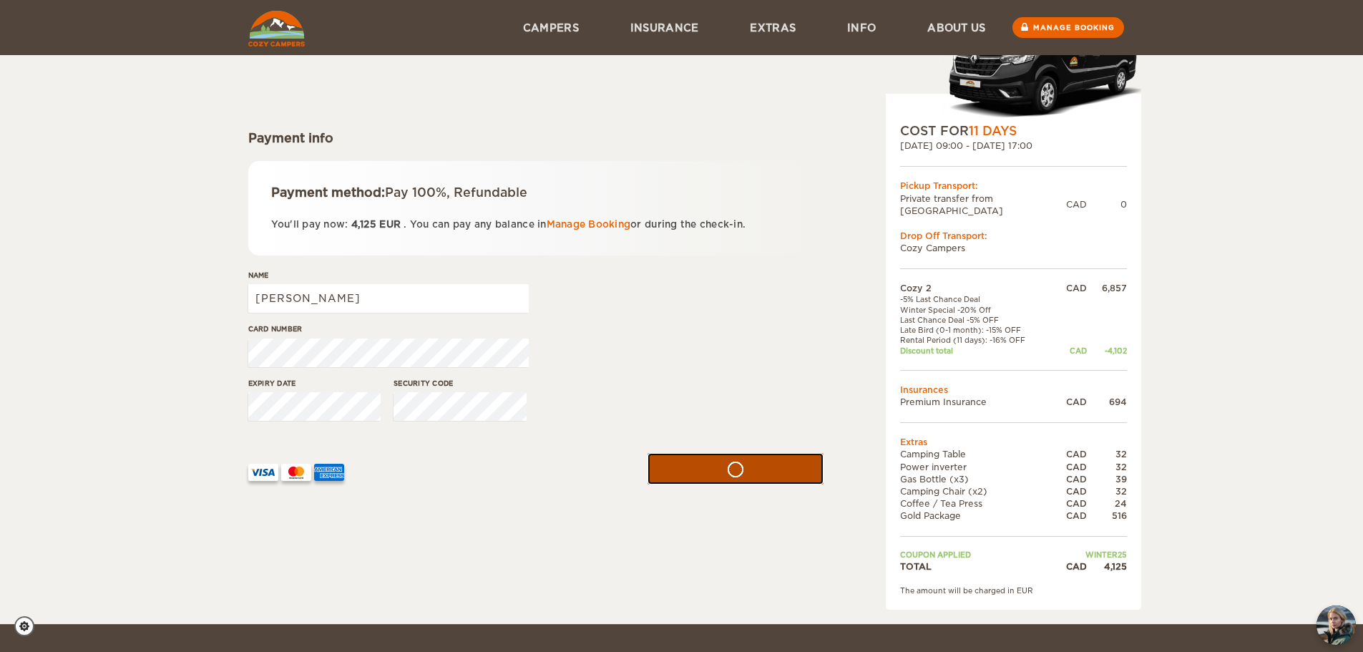
scroll to position [72, 0]
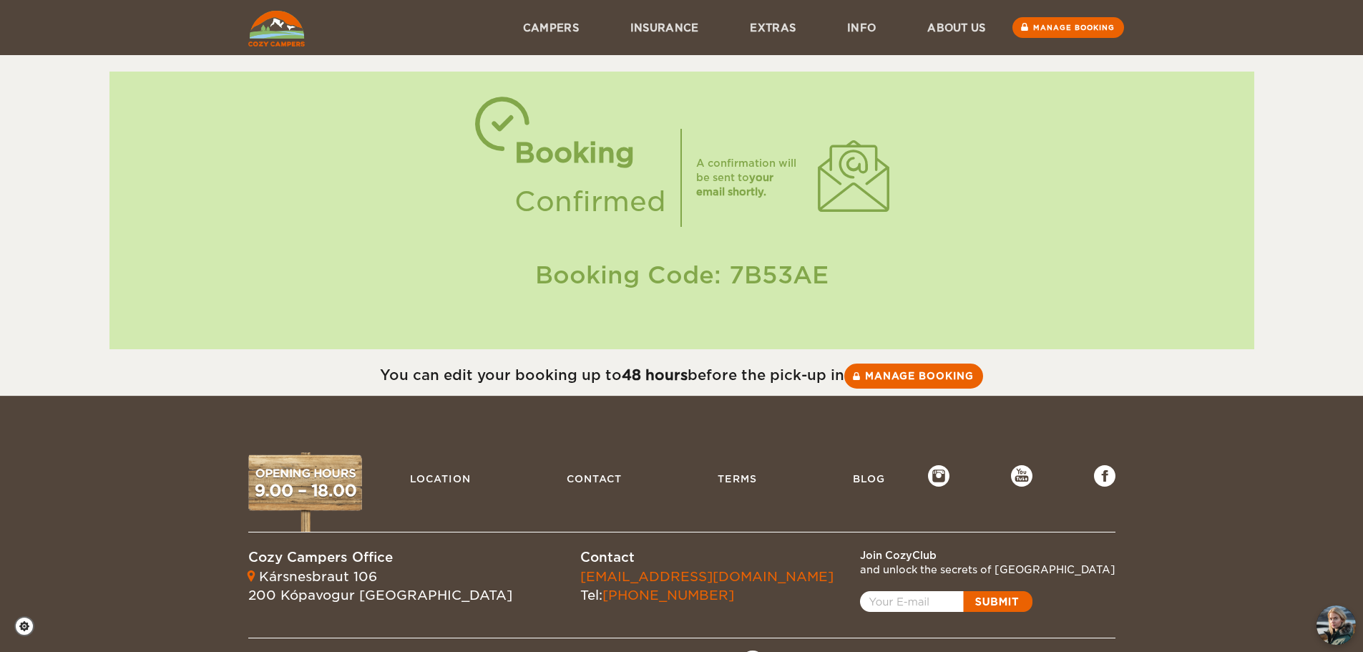
click at [754, 259] on div "Booking Code: 7B53AE" at bounding box center [682, 275] width 1116 height 34
copy div "7B53AE"
click at [915, 373] on link "Manage booking" at bounding box center [913, 376] width 143 height 26
